Goal: Information Seeking & Learning: Learn about a topic

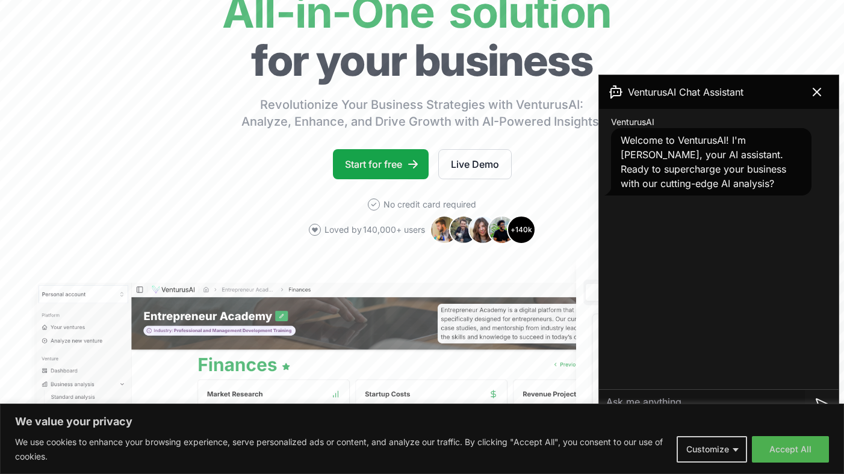
scroll to position [128, 0]
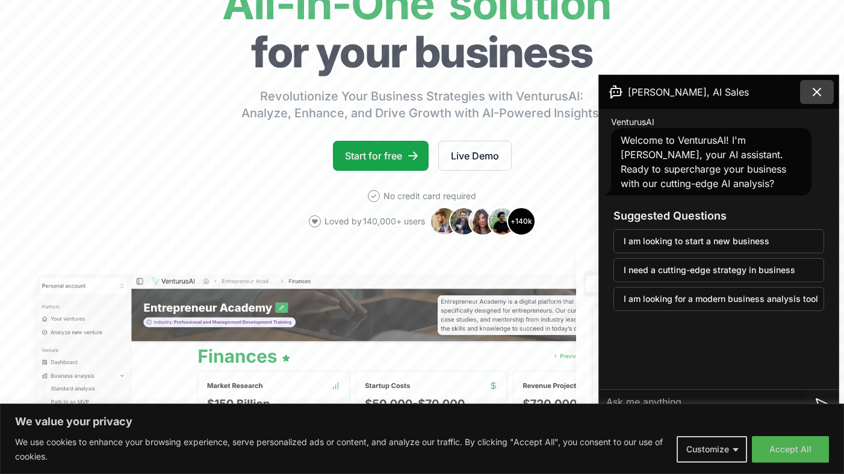
click at [816, 98] on icon at bounding box center [817, 92] width 14 height 14
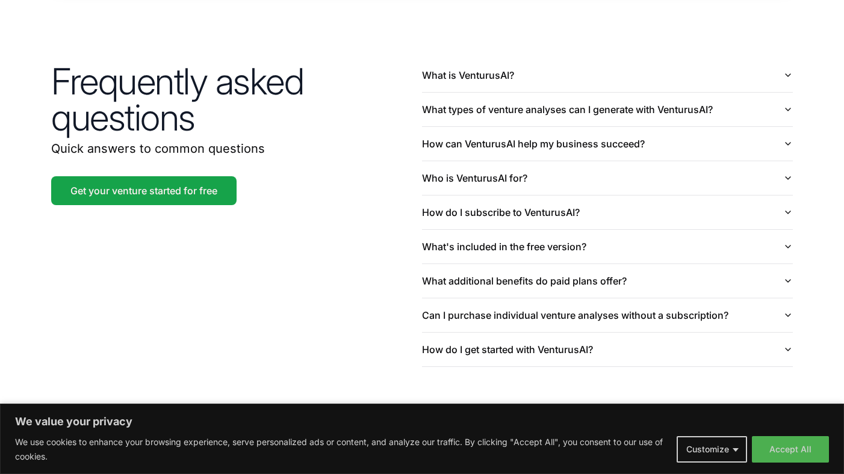
scroll to position [2857, 0]
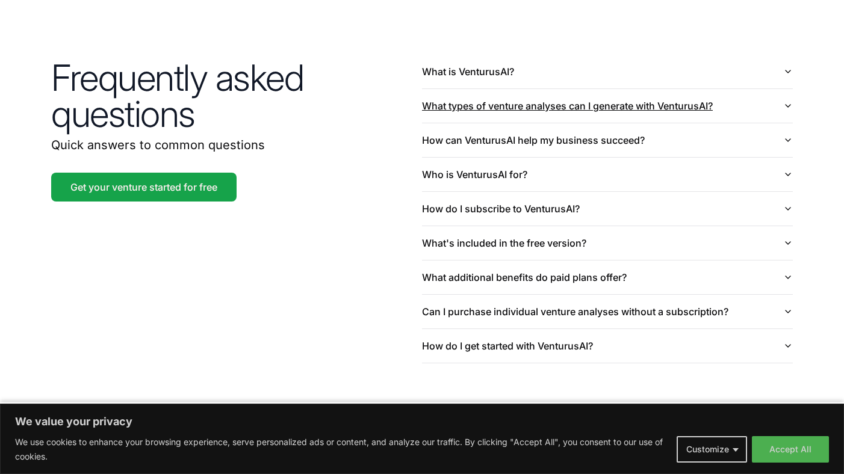
click at [446, 91] on button "What types of venture analyses can I generate with VenturusAI?" at bounding box center [607, 106] width 371 height 34
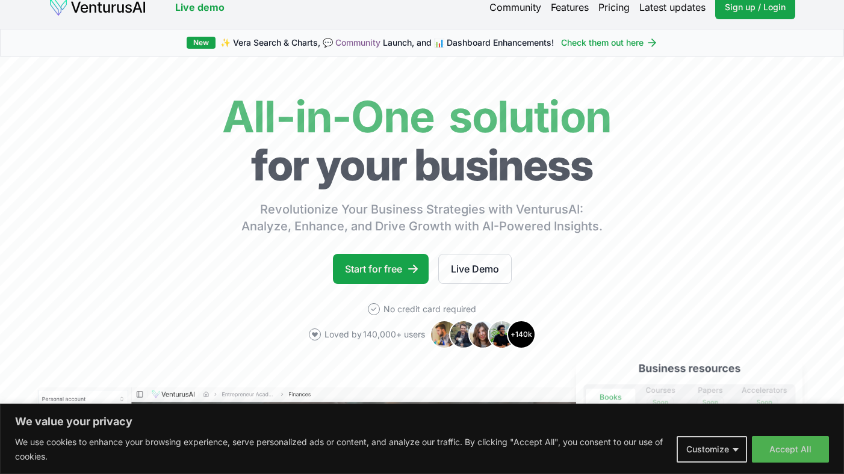
scroll to position [0, 0]
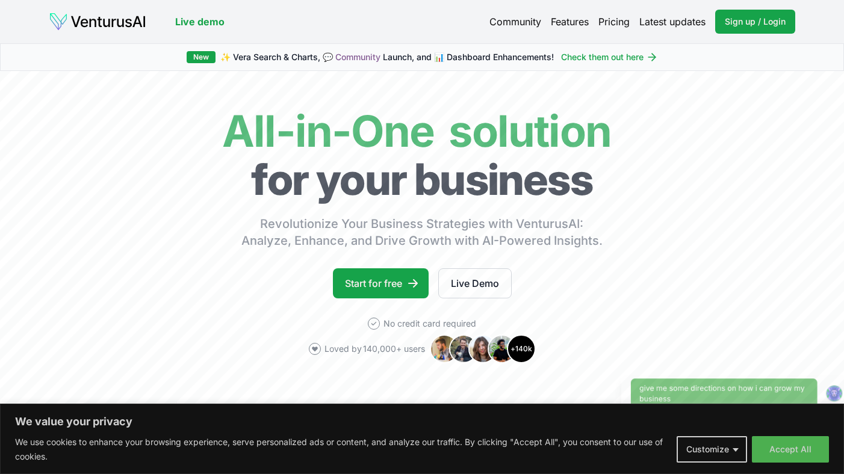
click at [560, 18] on link "Features" at bounding box center [570, 21] width 38 height 14
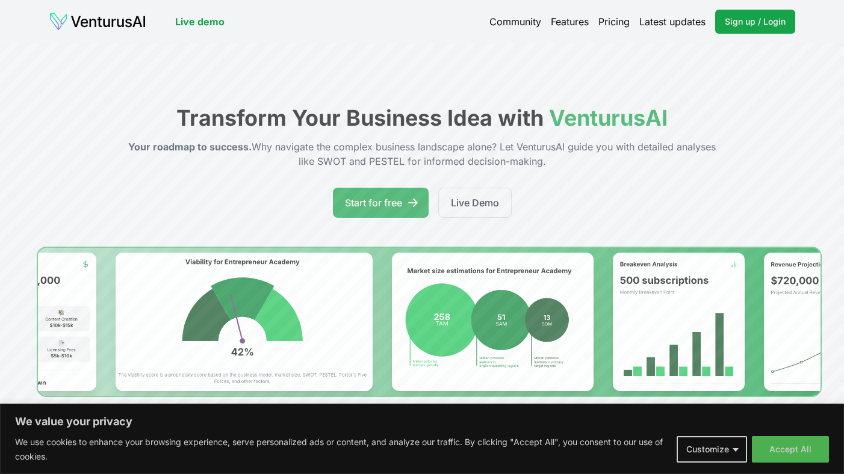
click at [609, 19] on link "Pricing" at bounding box center [614, 21] width 31 height 14
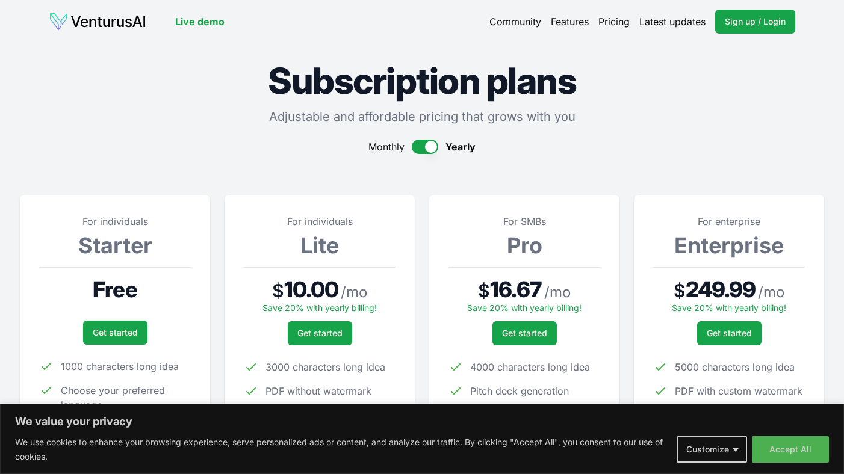
click at [117, 20] on img at bounding box center [98, 21] width 98 height 19
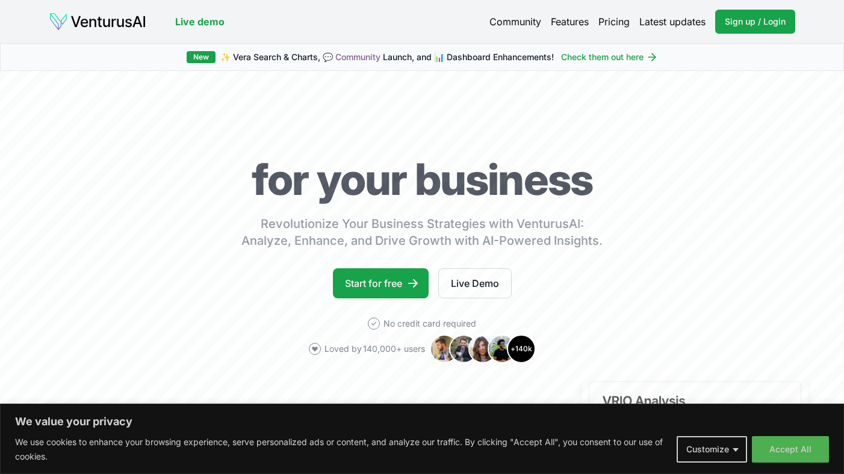
click at [189, 20] on link "Live demo" at bounding box center [199, 21] width 49 height 14
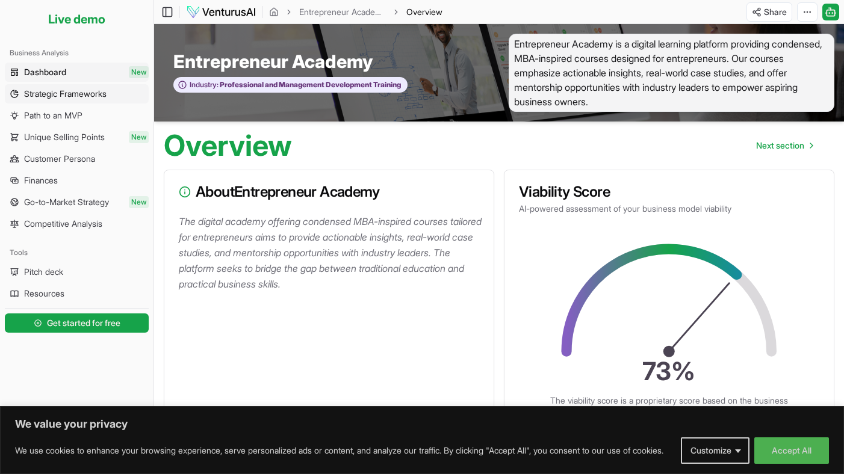
click at [92, 96] on span "Strategic Frameworks" at bounding box center [65, 94] width 82 height 12
